Goal: Transaction & Acquisition: Purchase product/service

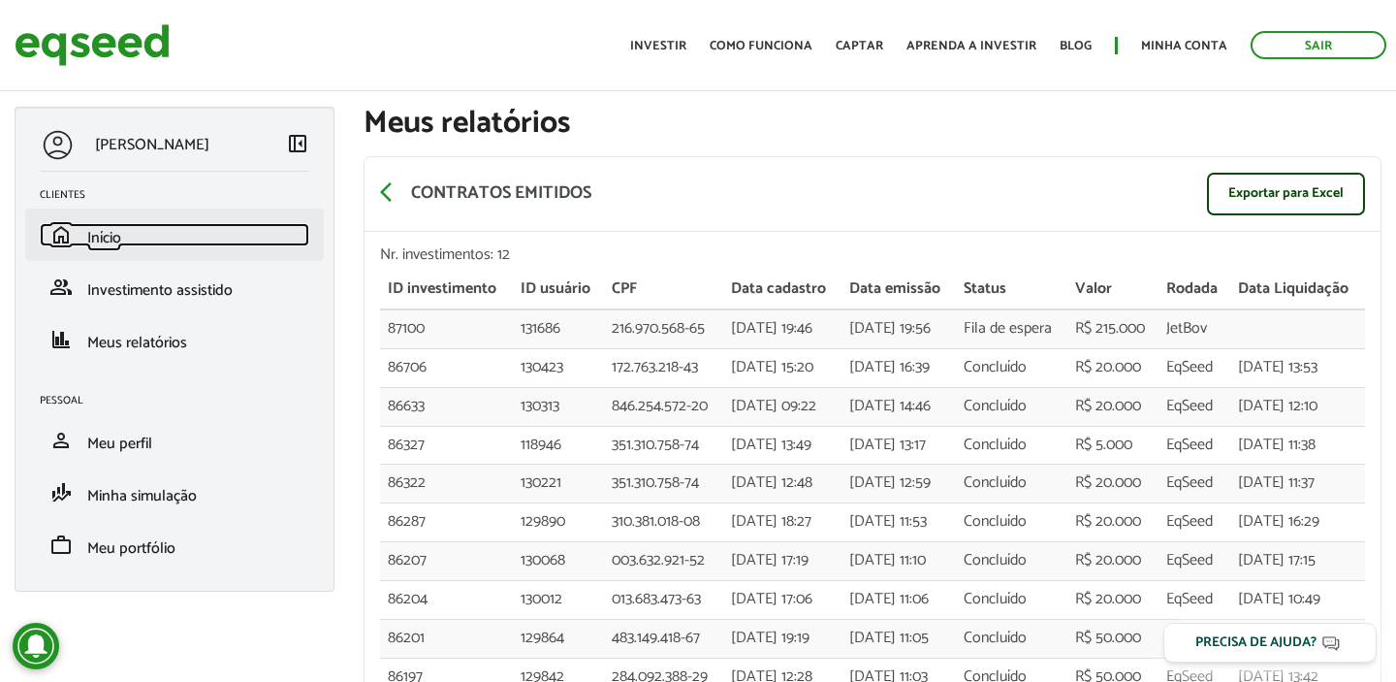
click at [112, 239] on span "Início" at bounding box center [104, 238] width 34 height 26
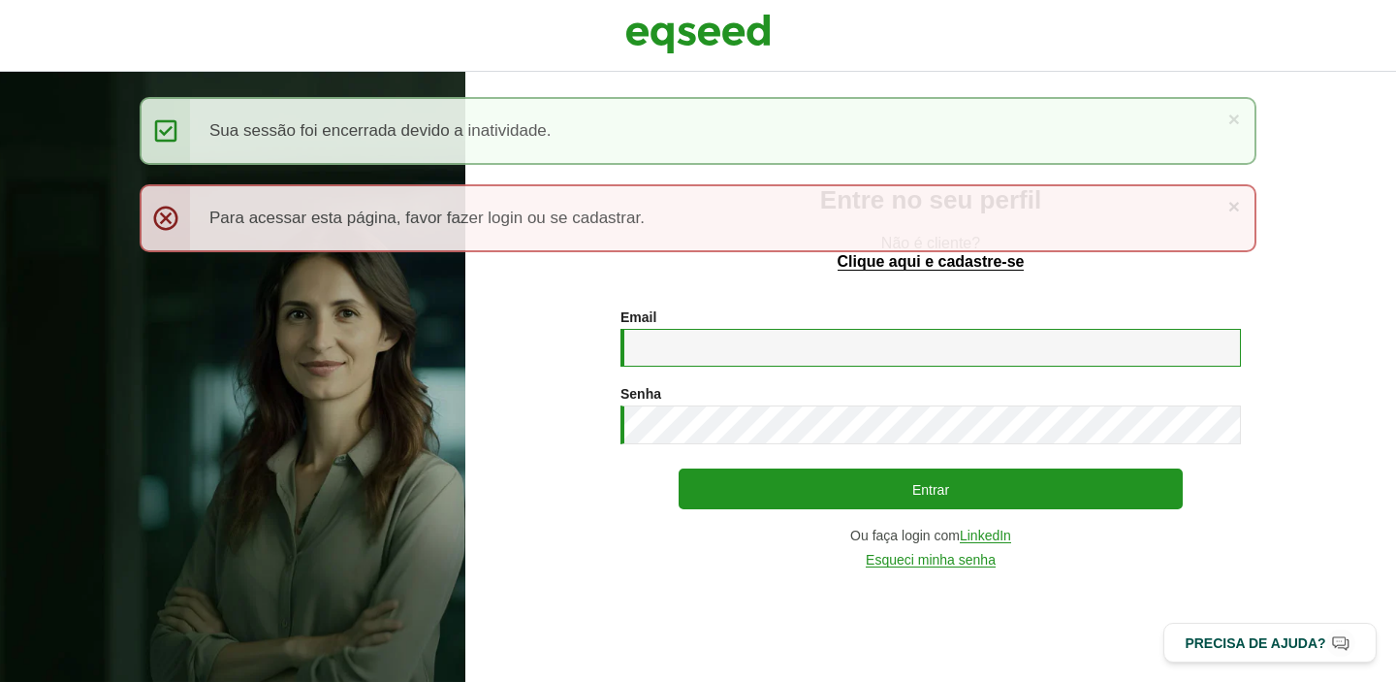
type input "**********"
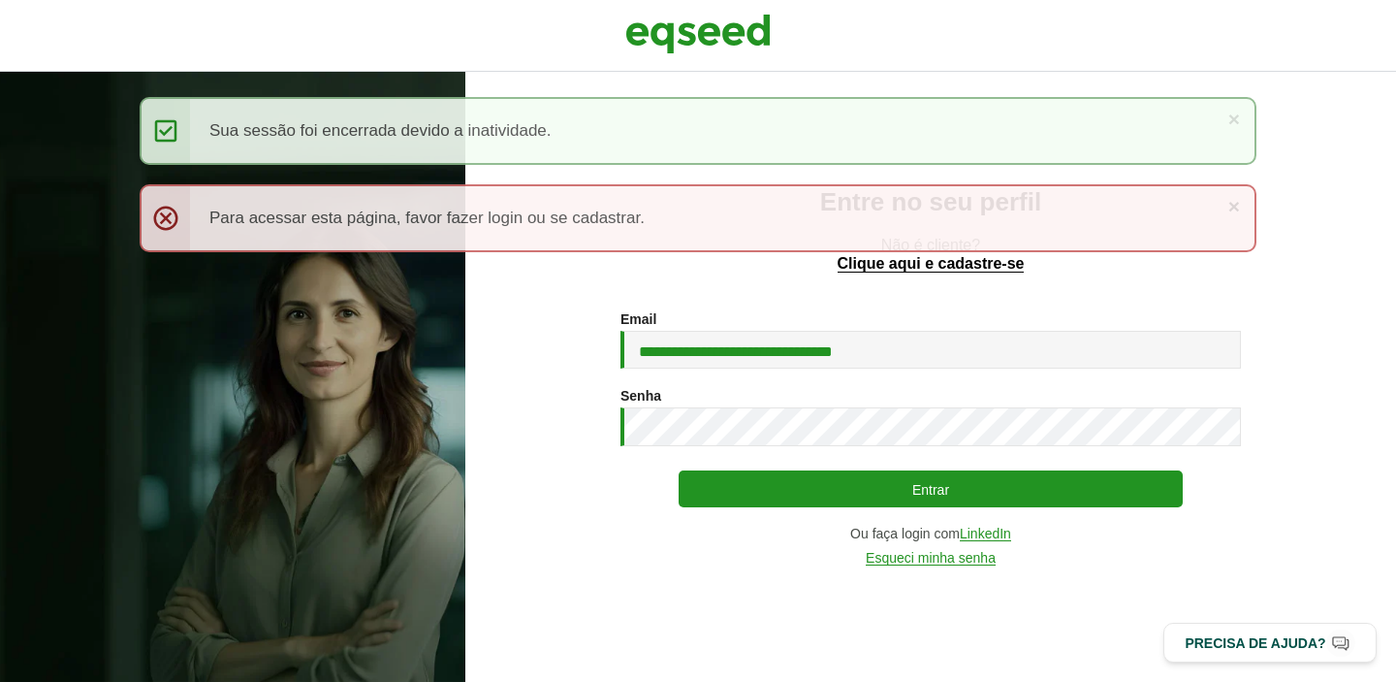
click at [879, 488] on button "Entrar" at bounding box center [931, 488] width 504 height 37
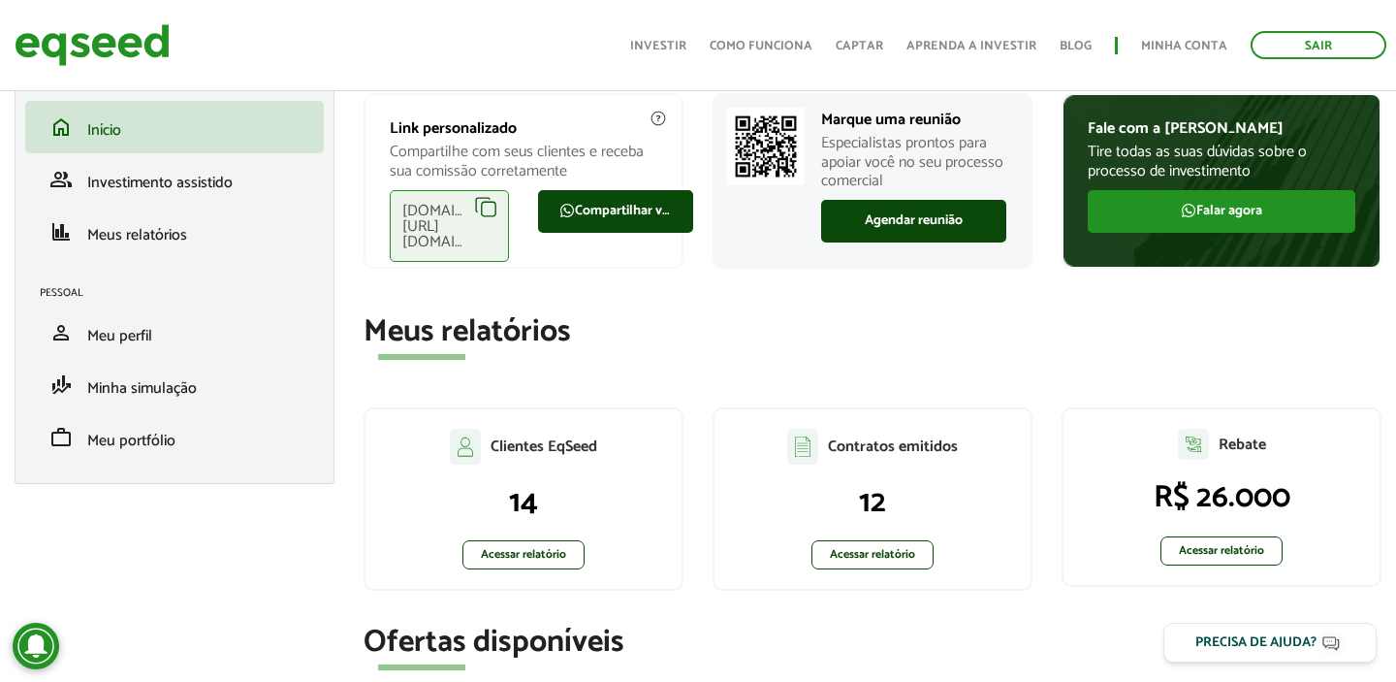
scroll to position [111, 0]
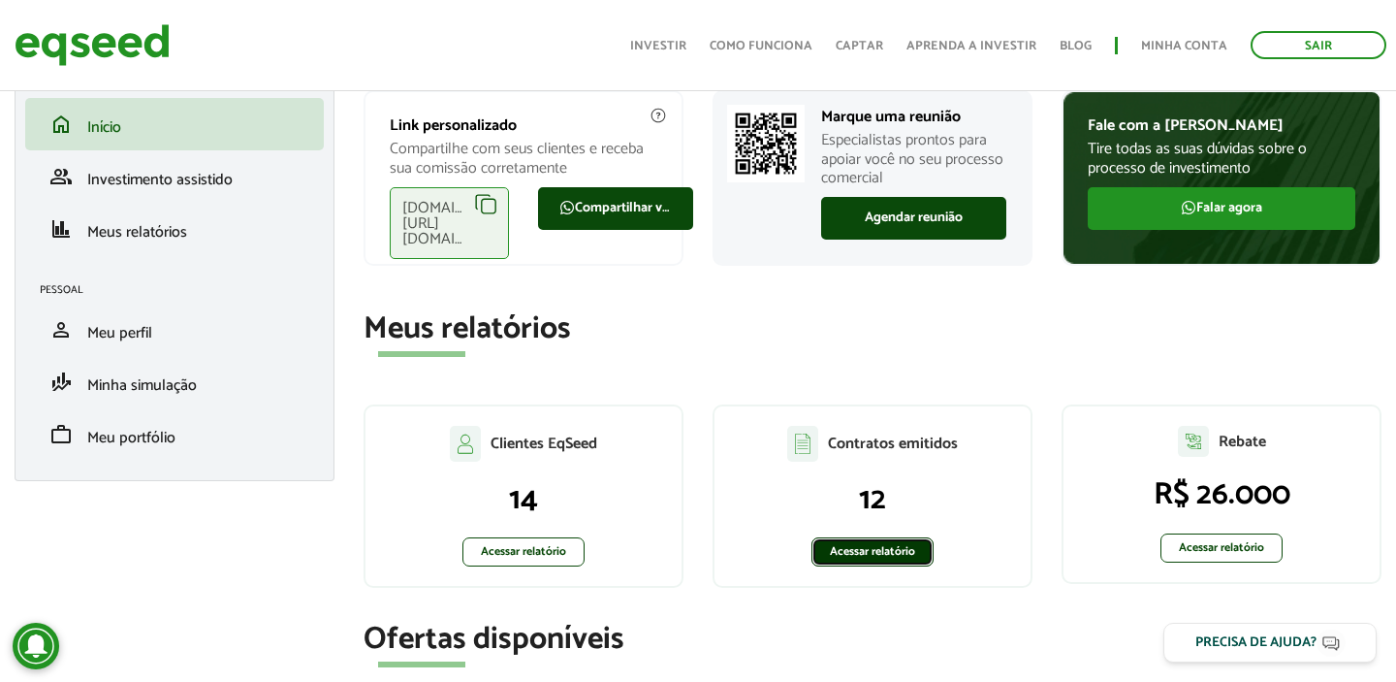
click at [882, 552] on link "Acessar relatório" at bounding box center [873, 551] width 122 height 29
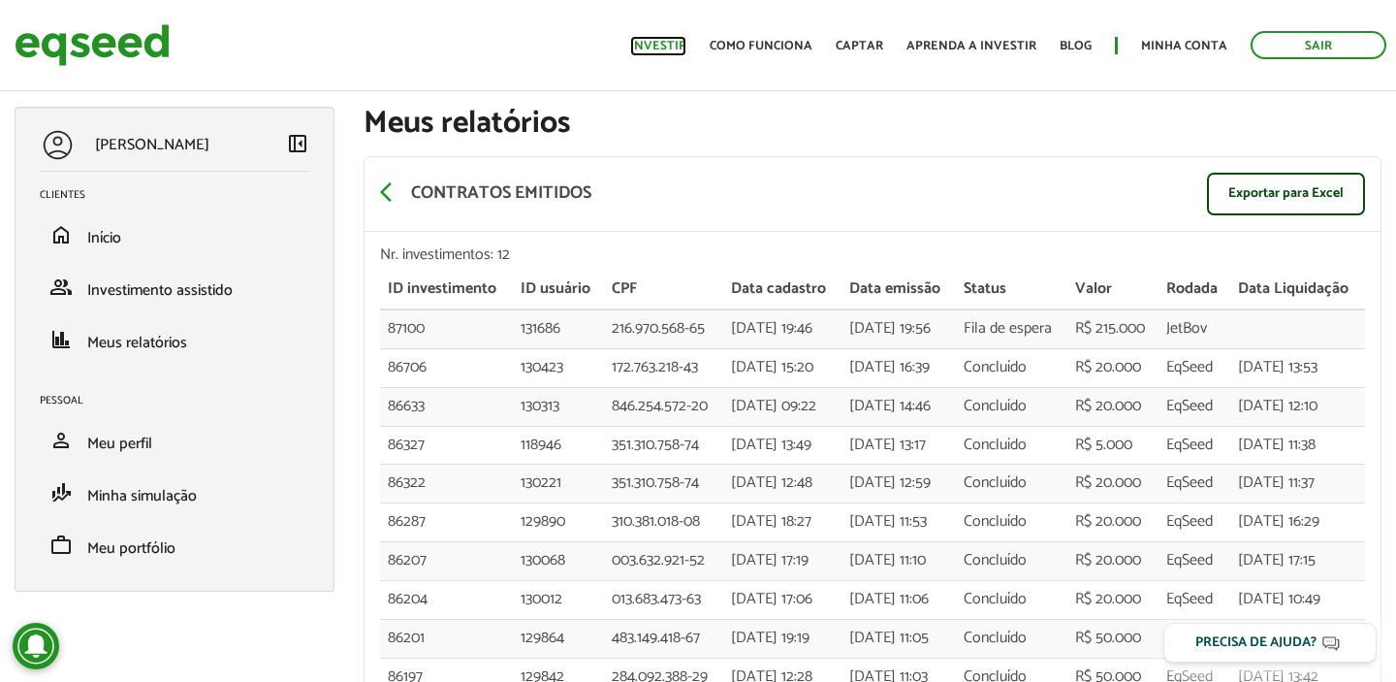
click at [656, 44] on link "Investir" at bounding box center [658, 46] width 56 height 13
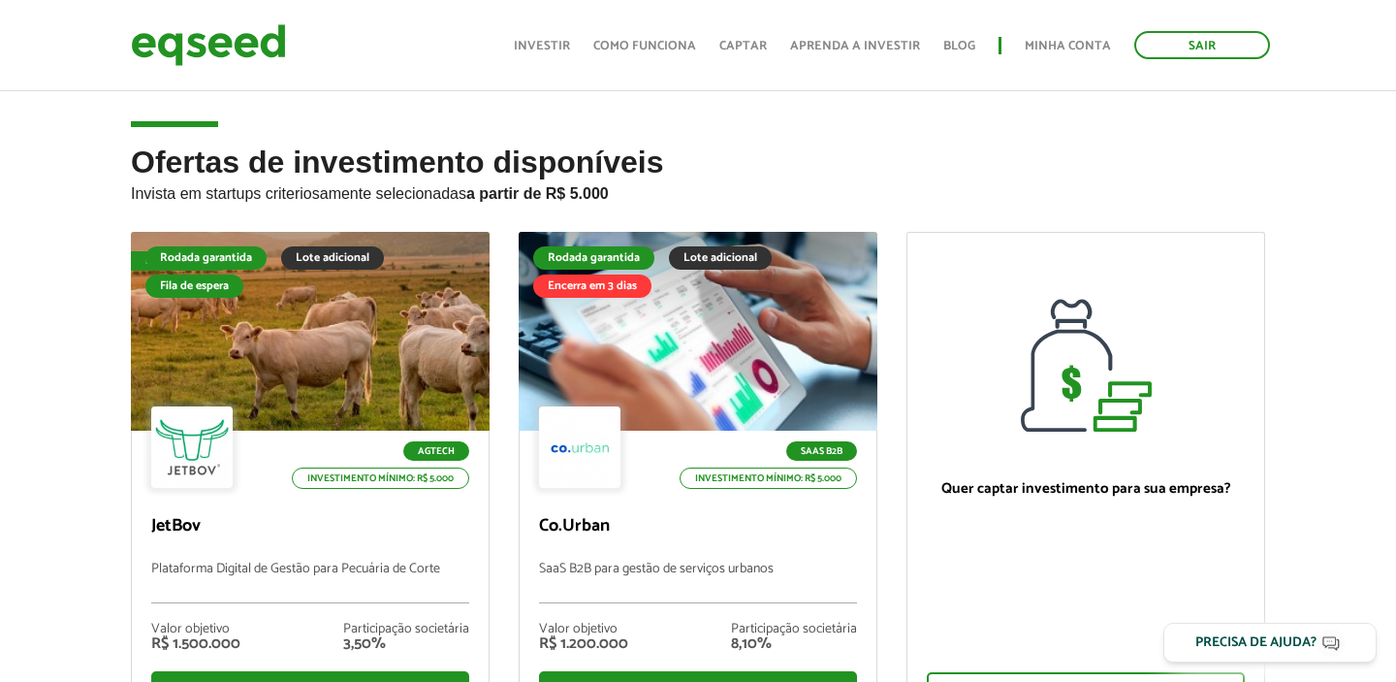
scroll to position [133, 0]
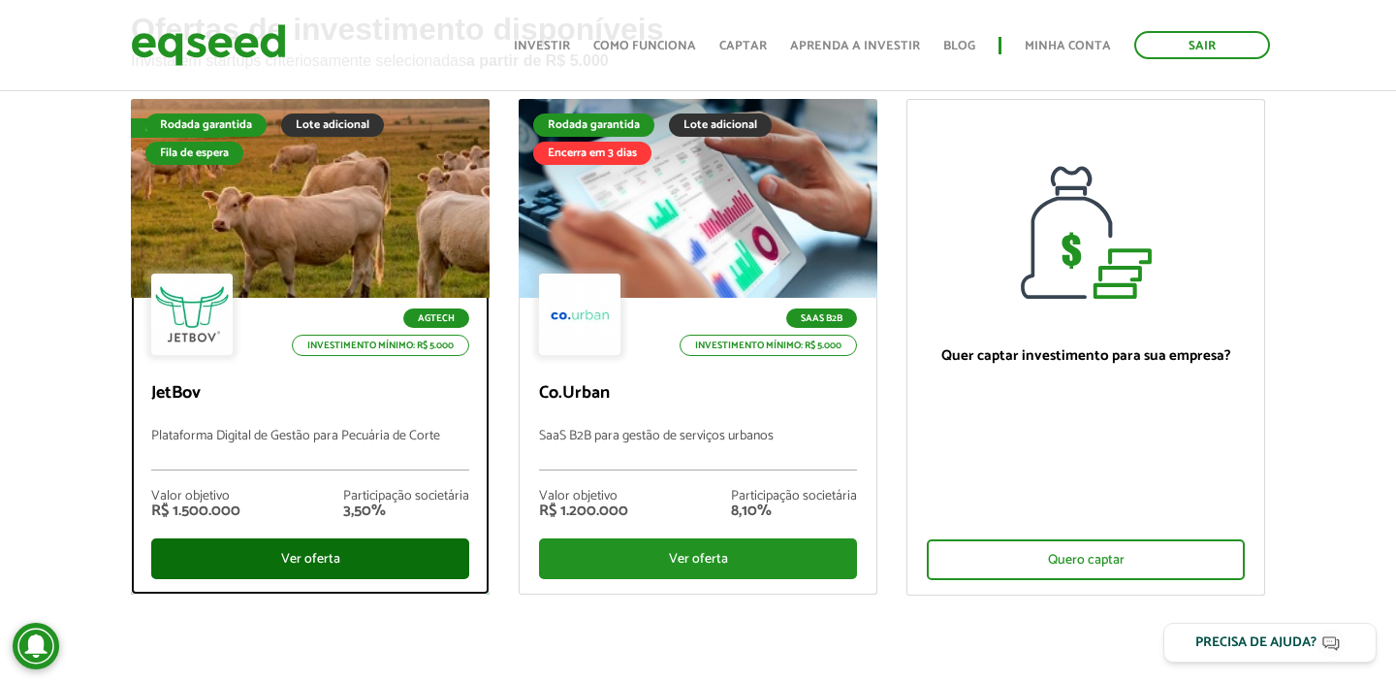
click at [255, 562] on div "Ver oferta" at bounding box center [310, 558] width 318 height 41
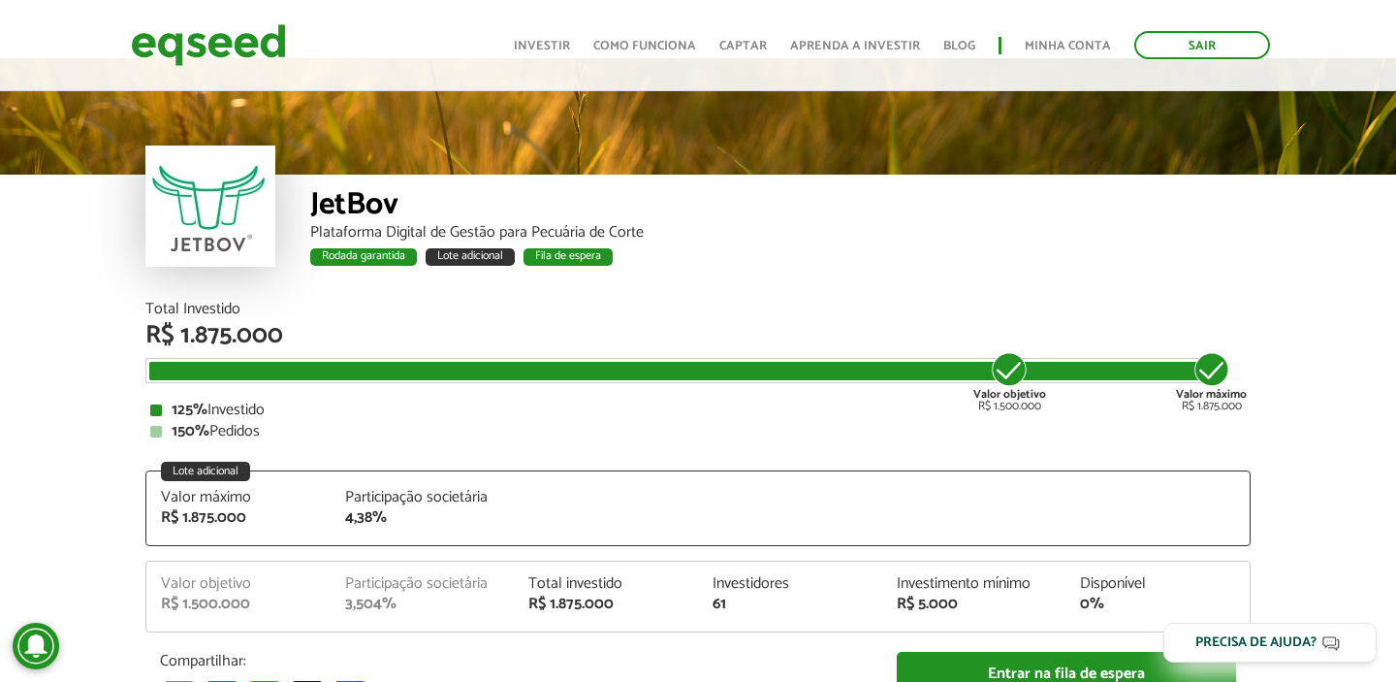
scroll to position [34, 0]
